Goal: Check status

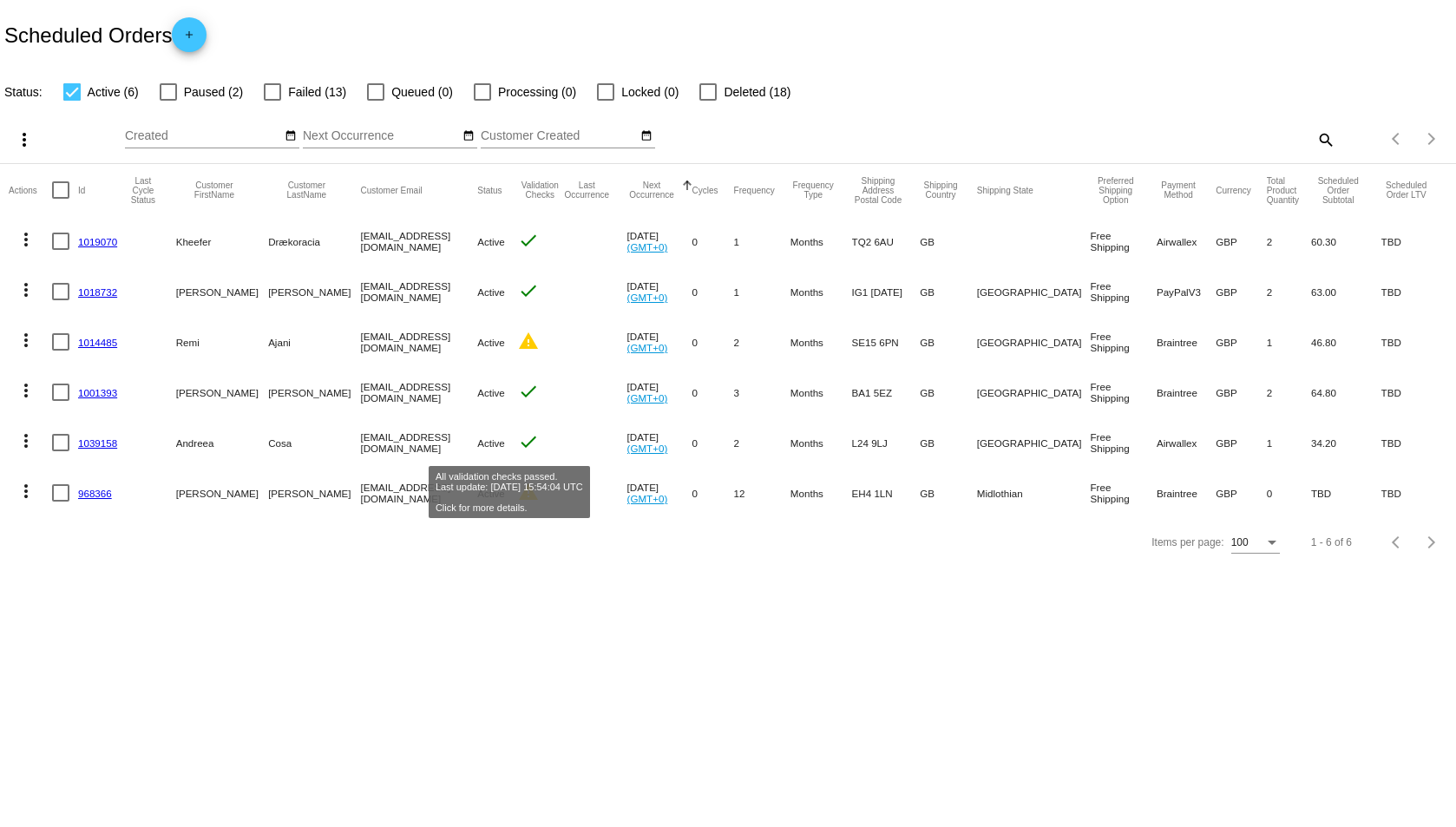
click at [519, 441] on mat-icon "check" at bounding box center [528, 441] width 21 height 21
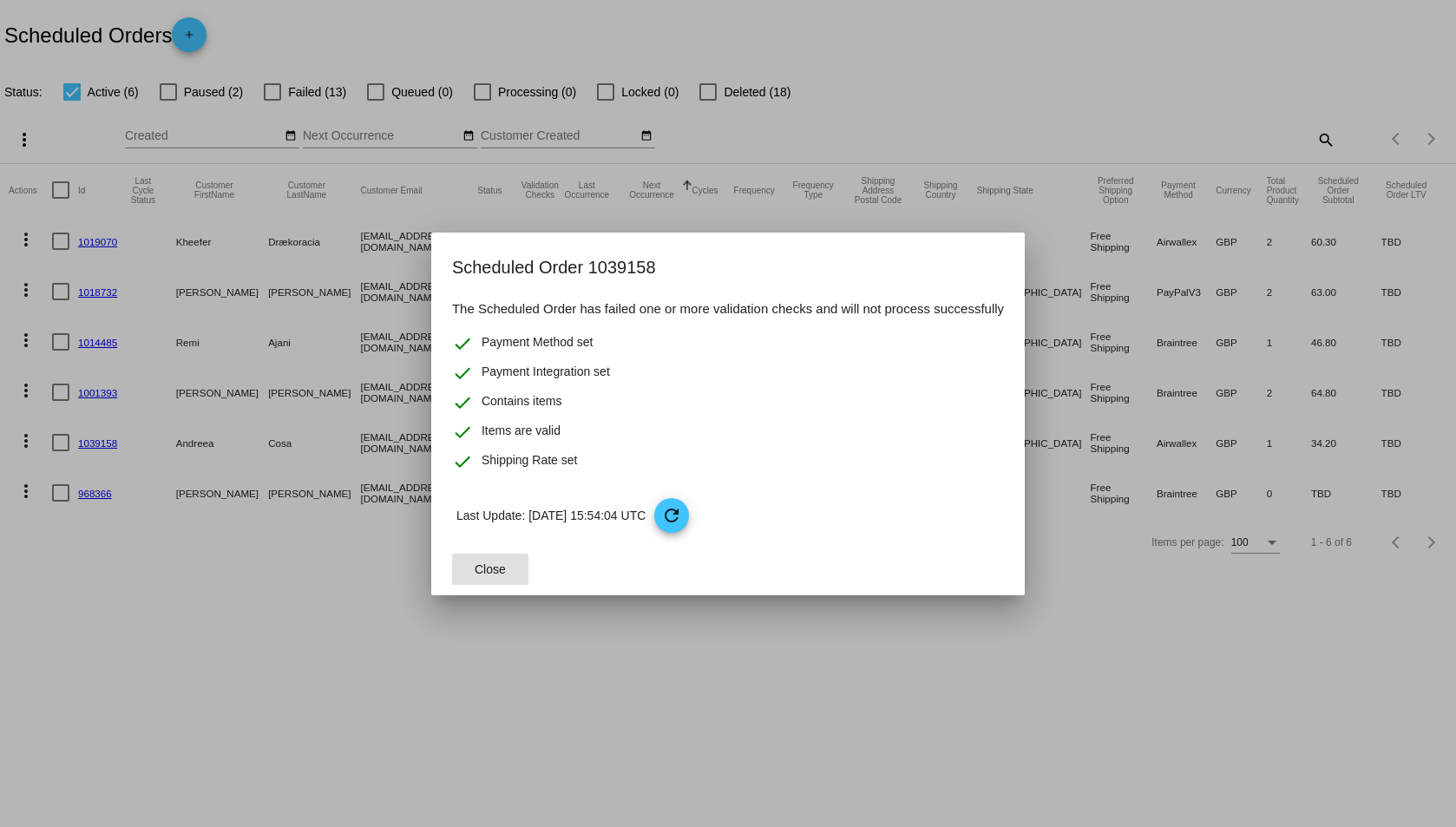
click at [471, 569] on button "Close" at bounding box center [490, 570] width 76 height 31
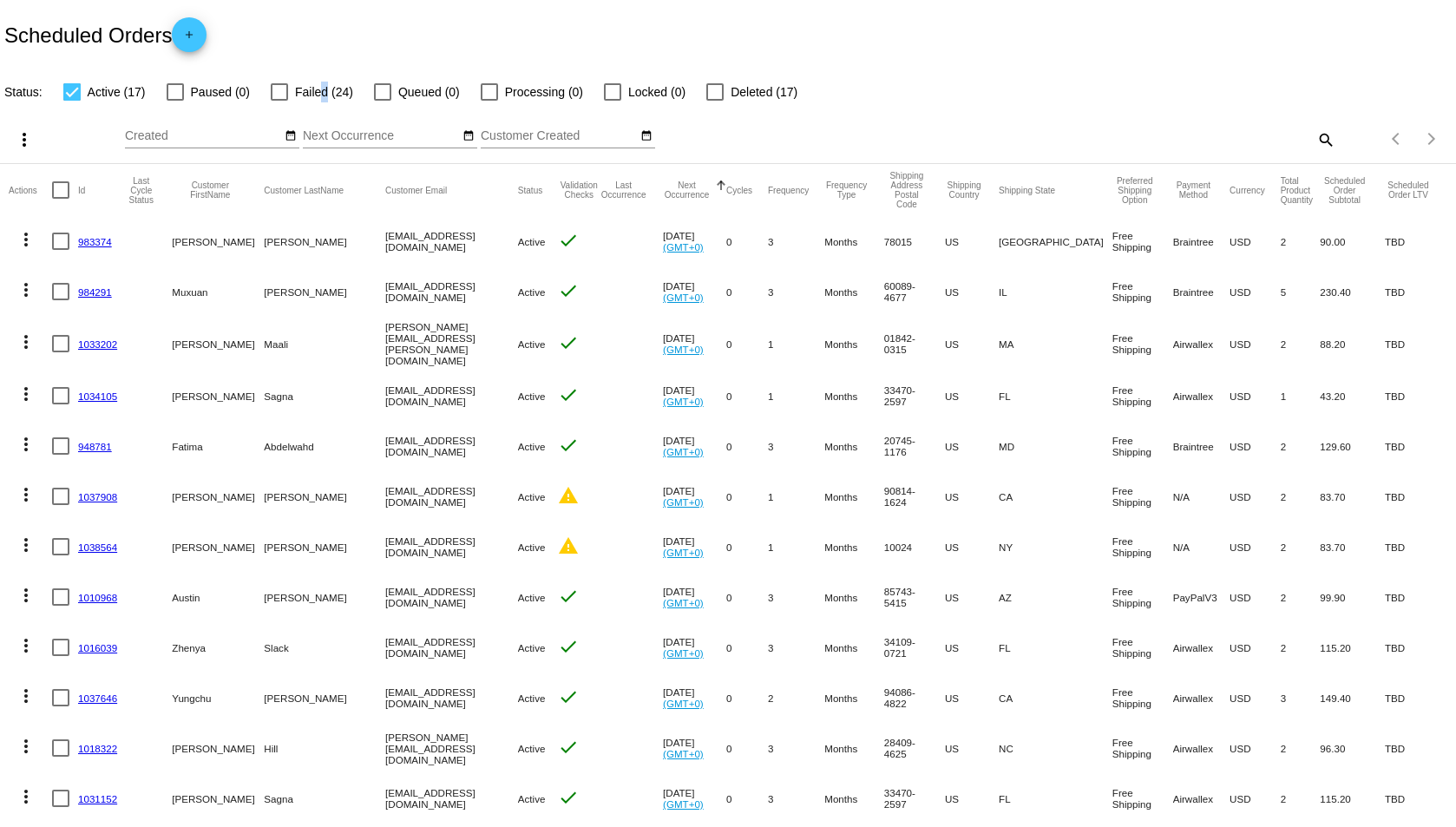
click at [325, 92] on span "Failed (24)" at bounding box center [323, 92] width 58 height 21
click at [282, 92] on div at bounding box center [279, 92] width 17 height 17
click at [279, 101] on input "Failed (24)" at bounding box center [278, 101] width 1 height 1
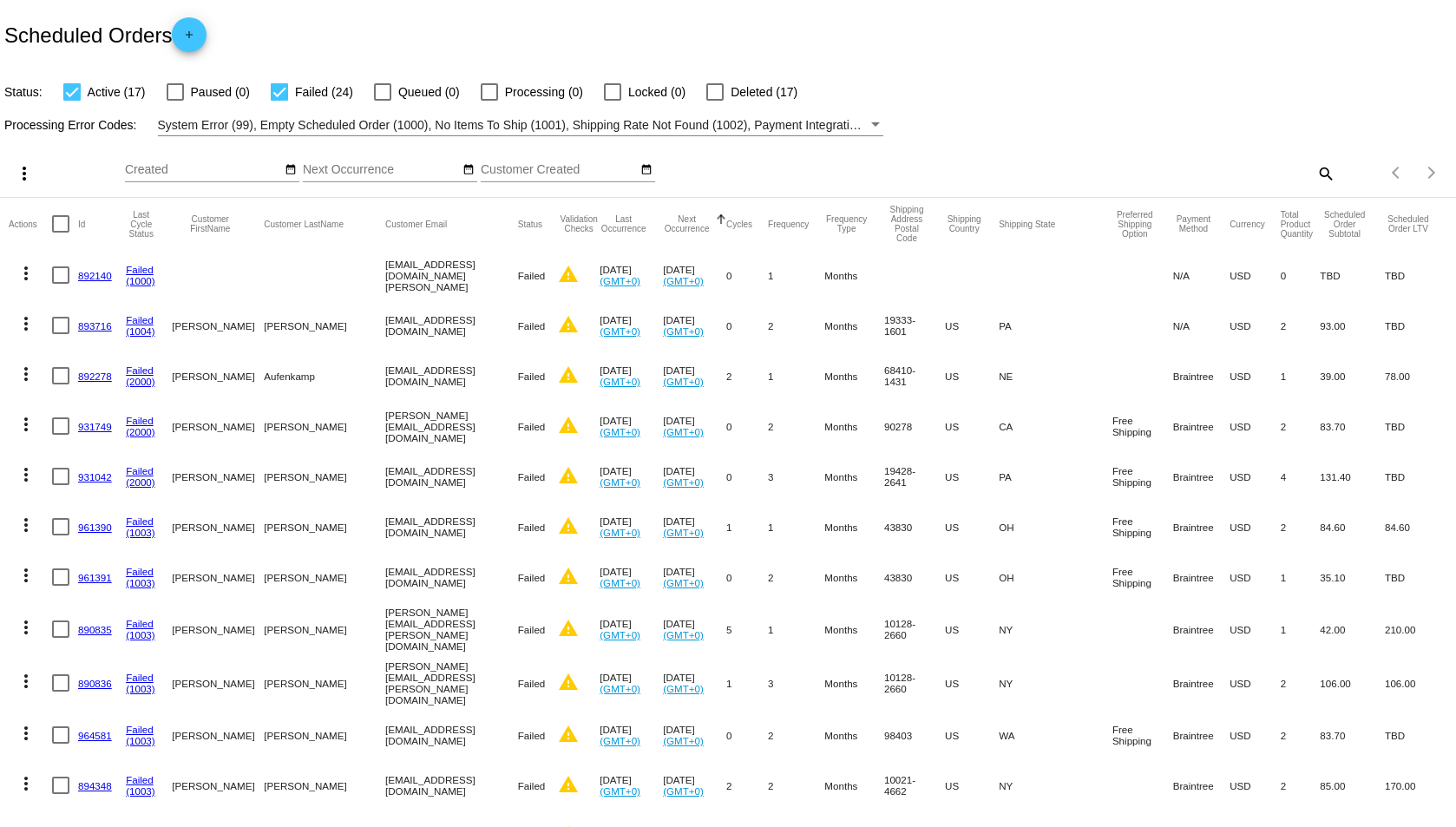
scroll to position [1019, 0]
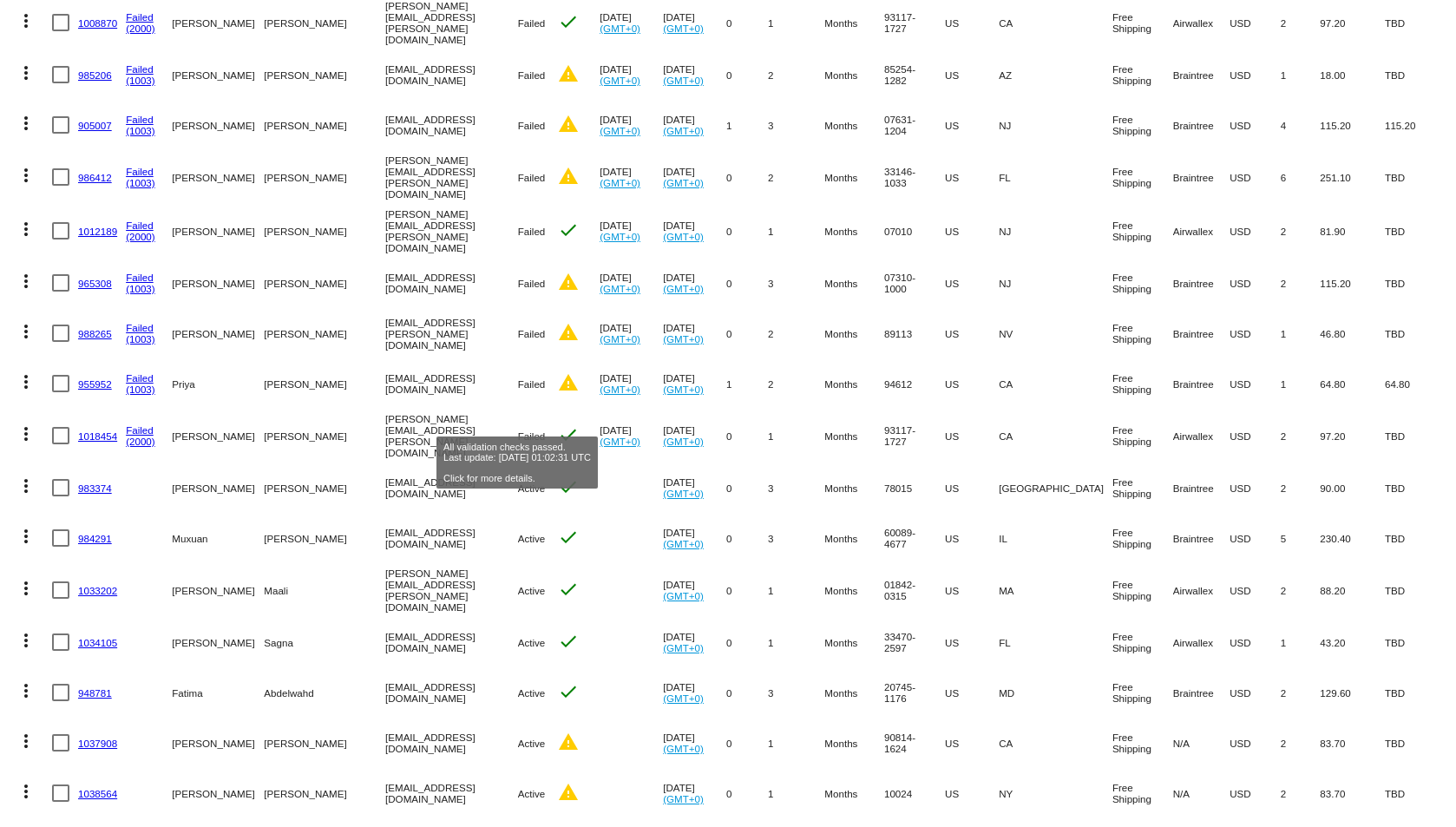
click at [558, 424] on mat-icon "check" at bounding box center [568, 434] width 21 height 21
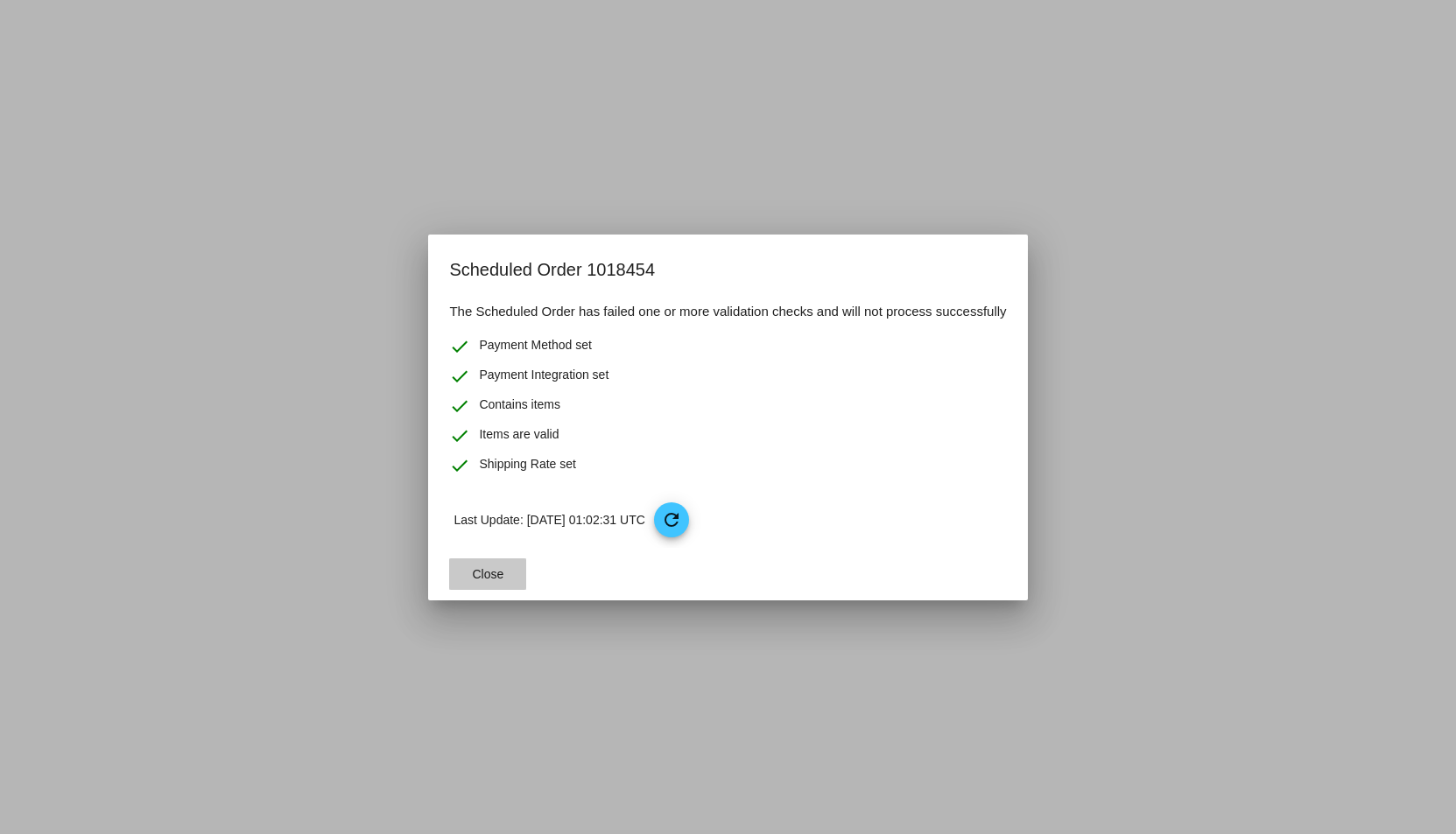
click at [507, 576] on button "Close" at bounding box center [487, 574] width 77 height 31
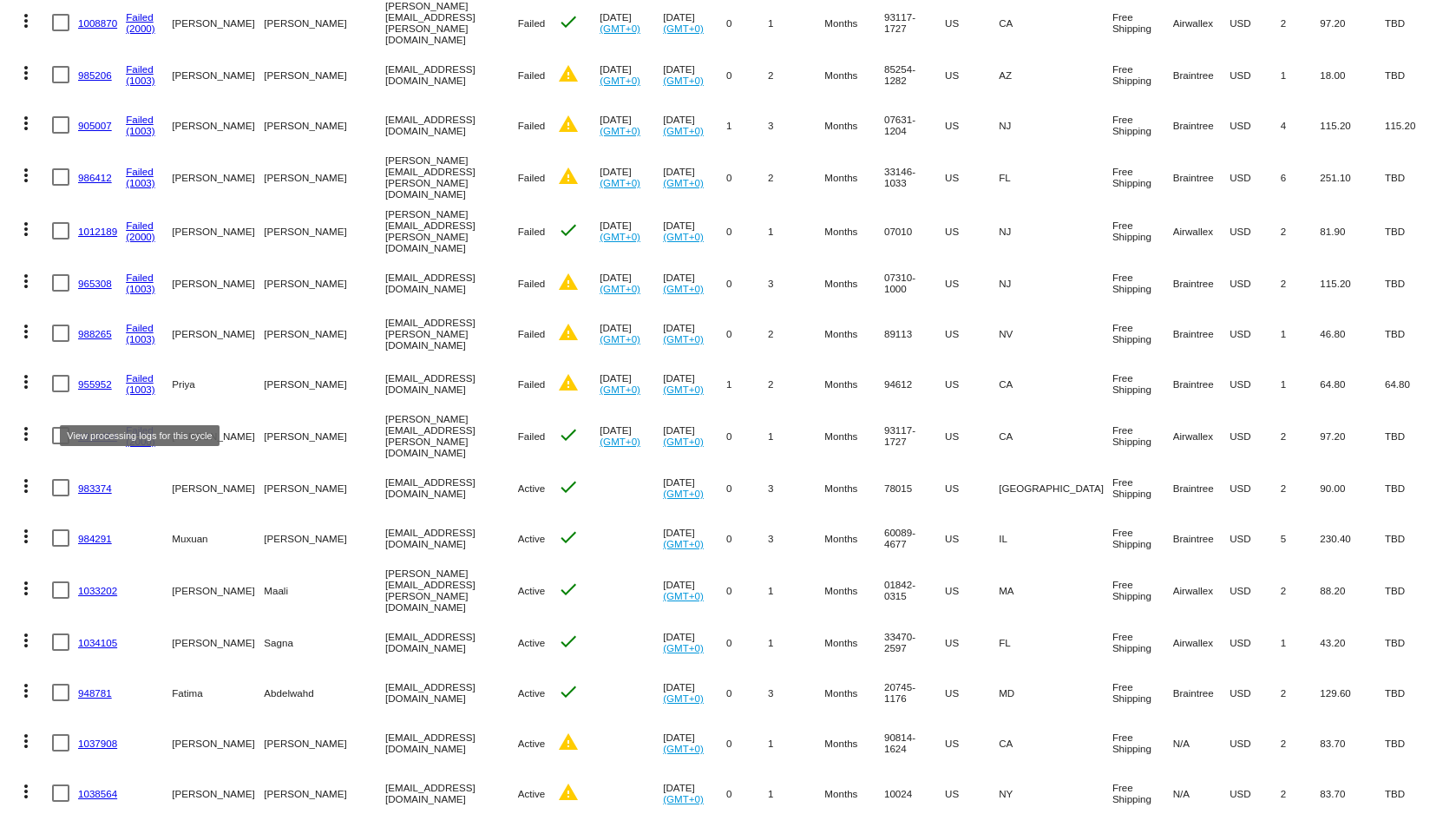
click at [144, 424] on link "Failed" at bounding box center [139, 430] width 27 height 11
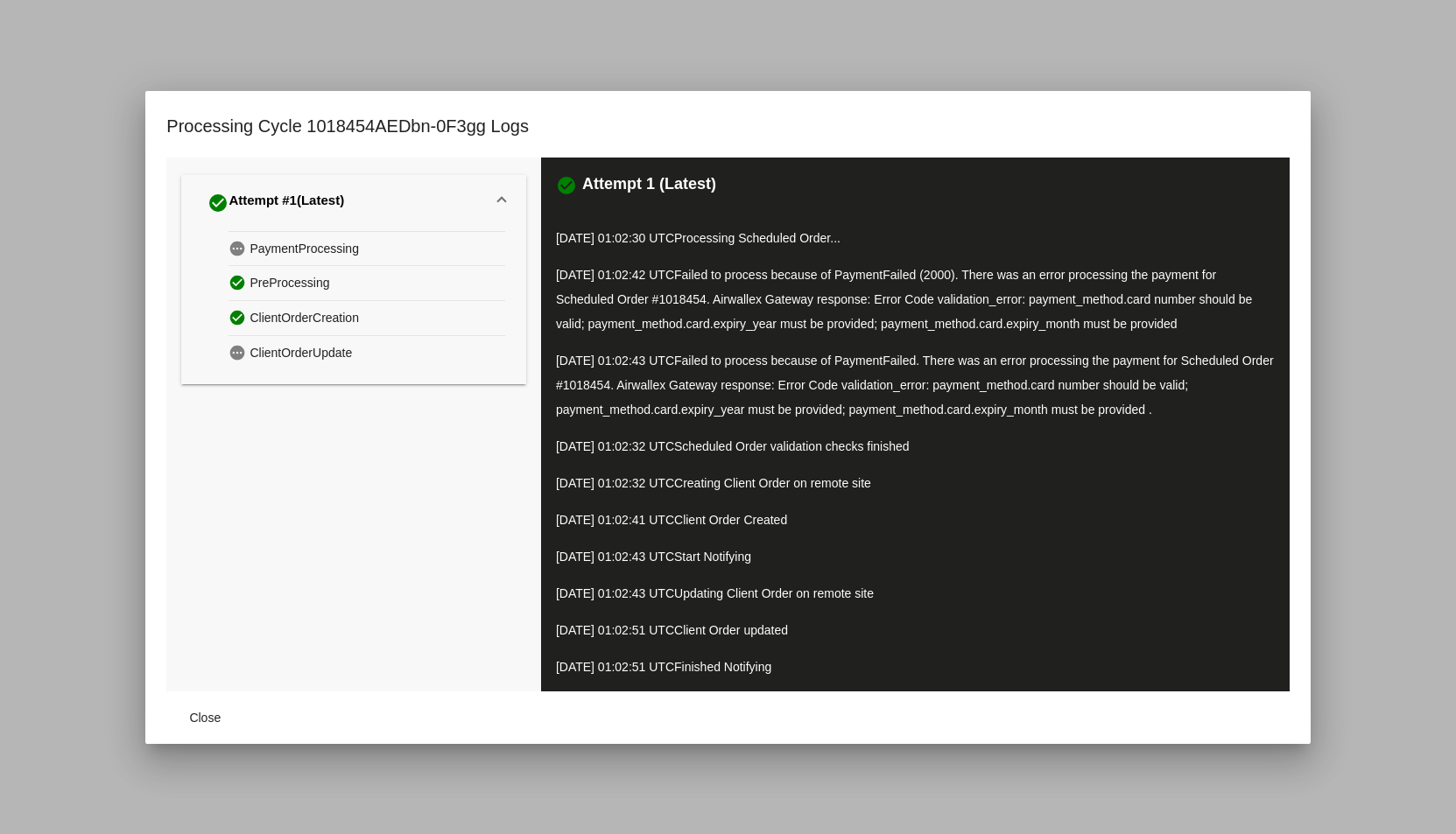
drag, startPoint x: 675, startPoint y: 275, endPoint x: 1181, endPoint y: 276, distance: 506.0
click at [1181, 276] on p "10/08/2025 01:02:42 UTC Failed to process because of PaymentFailed (2000). Ther…" at bounding box center [916, 299] width 719 height 74
click at [1073, 50] on div at bounding box center [728, 417] width 1456 height 834
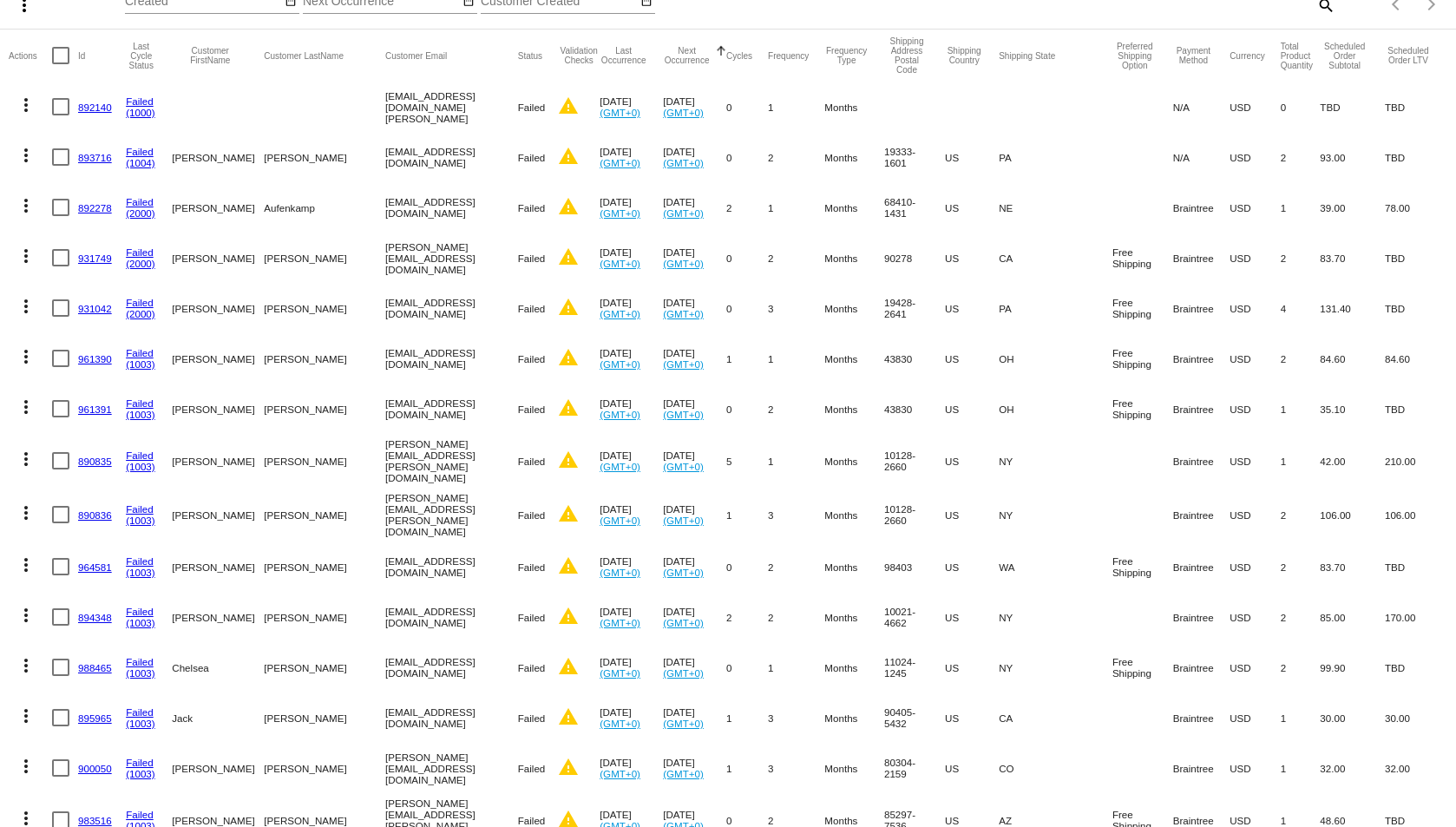
scroll to position [0, 0]
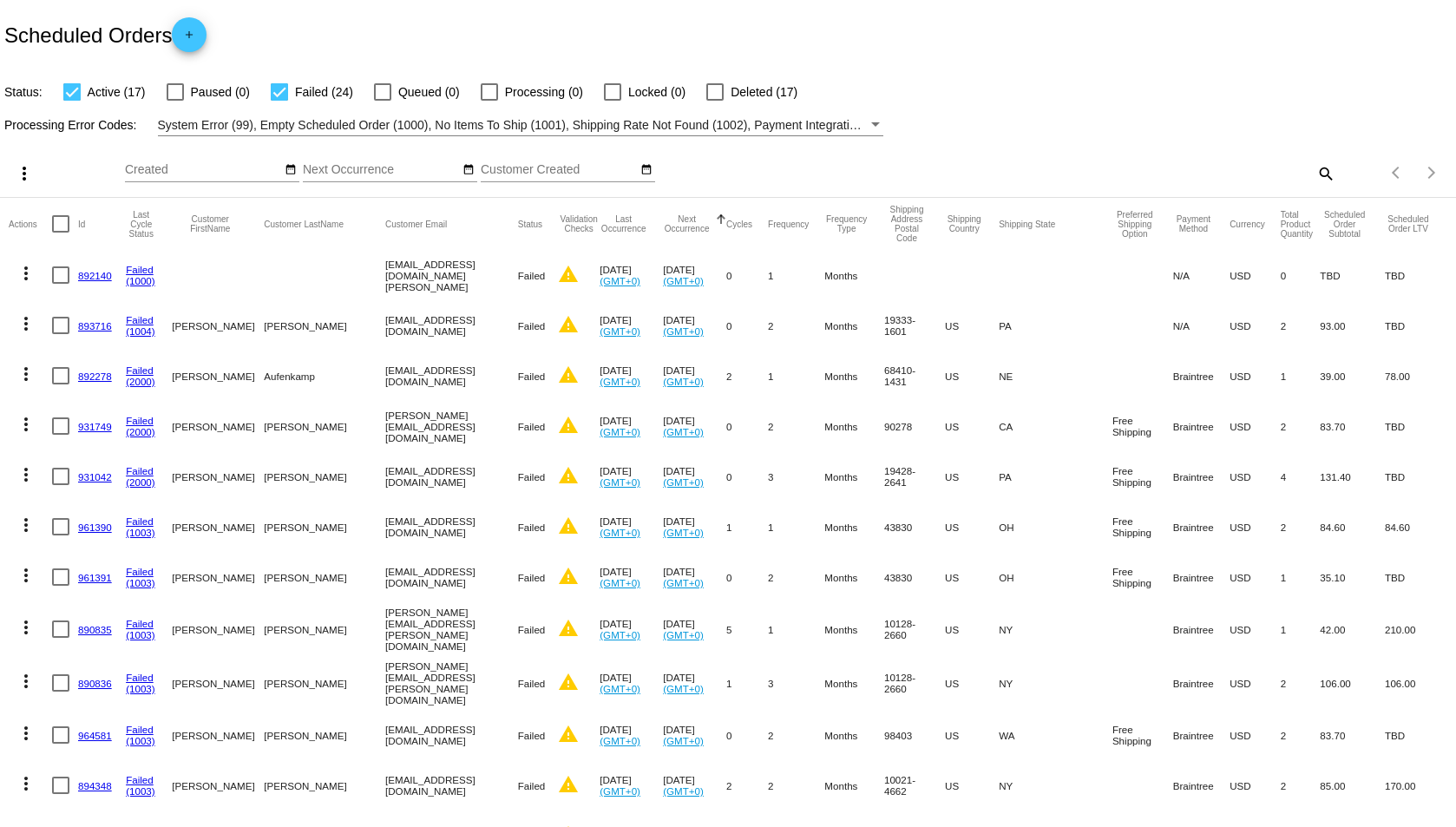
click at [277, 89] on div at bounding box center [279, 92] width 17 height 17
click at [278, 101] on input "Failed (24)" at bounding box center [278, 101] width 1 height 1
checkbox input "false"
